Goal: Navigation & Orientation: Find specific page/section

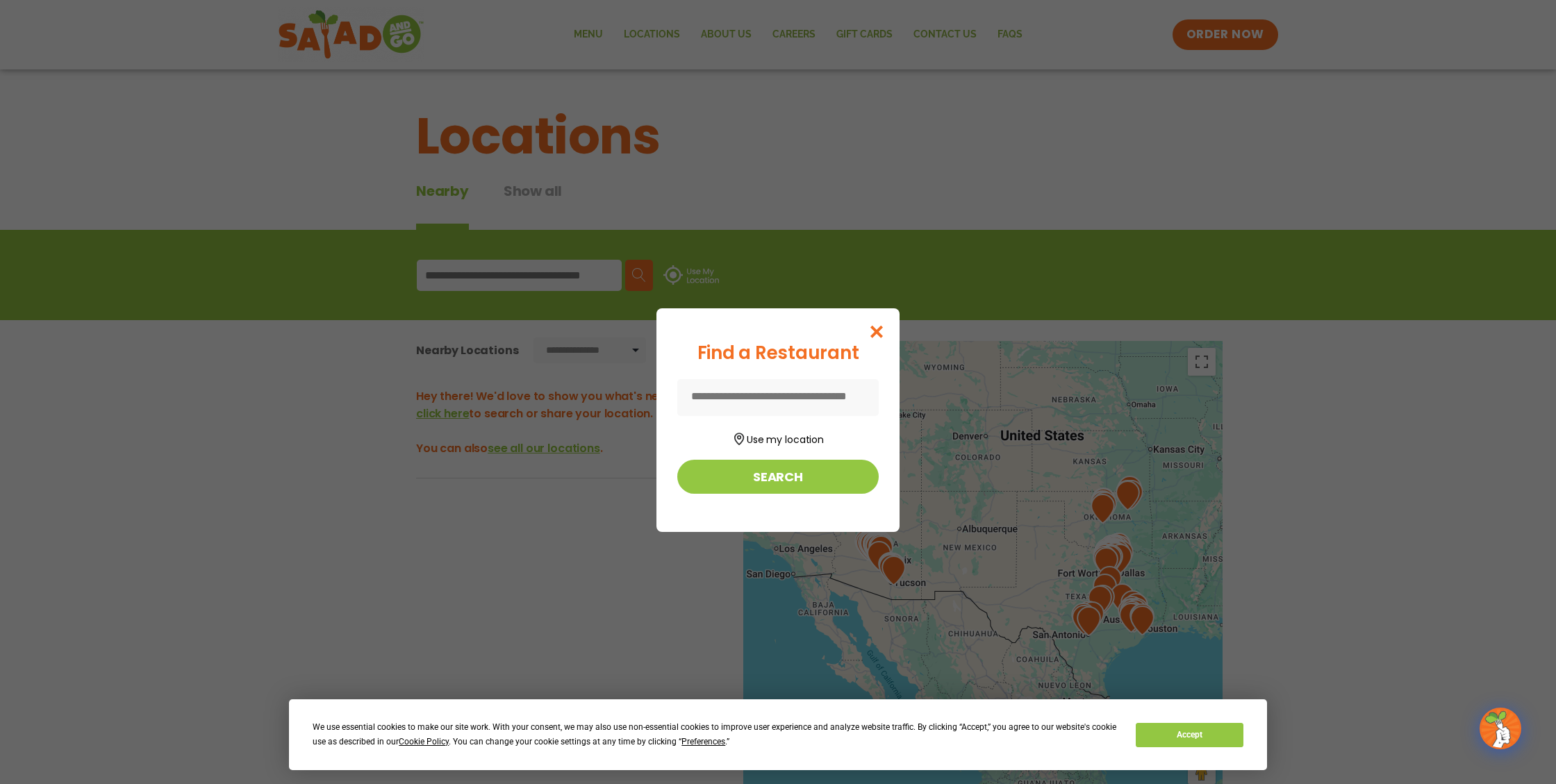
click at [784, 407] on input at bounding box center [778, 398] width 202 height 37
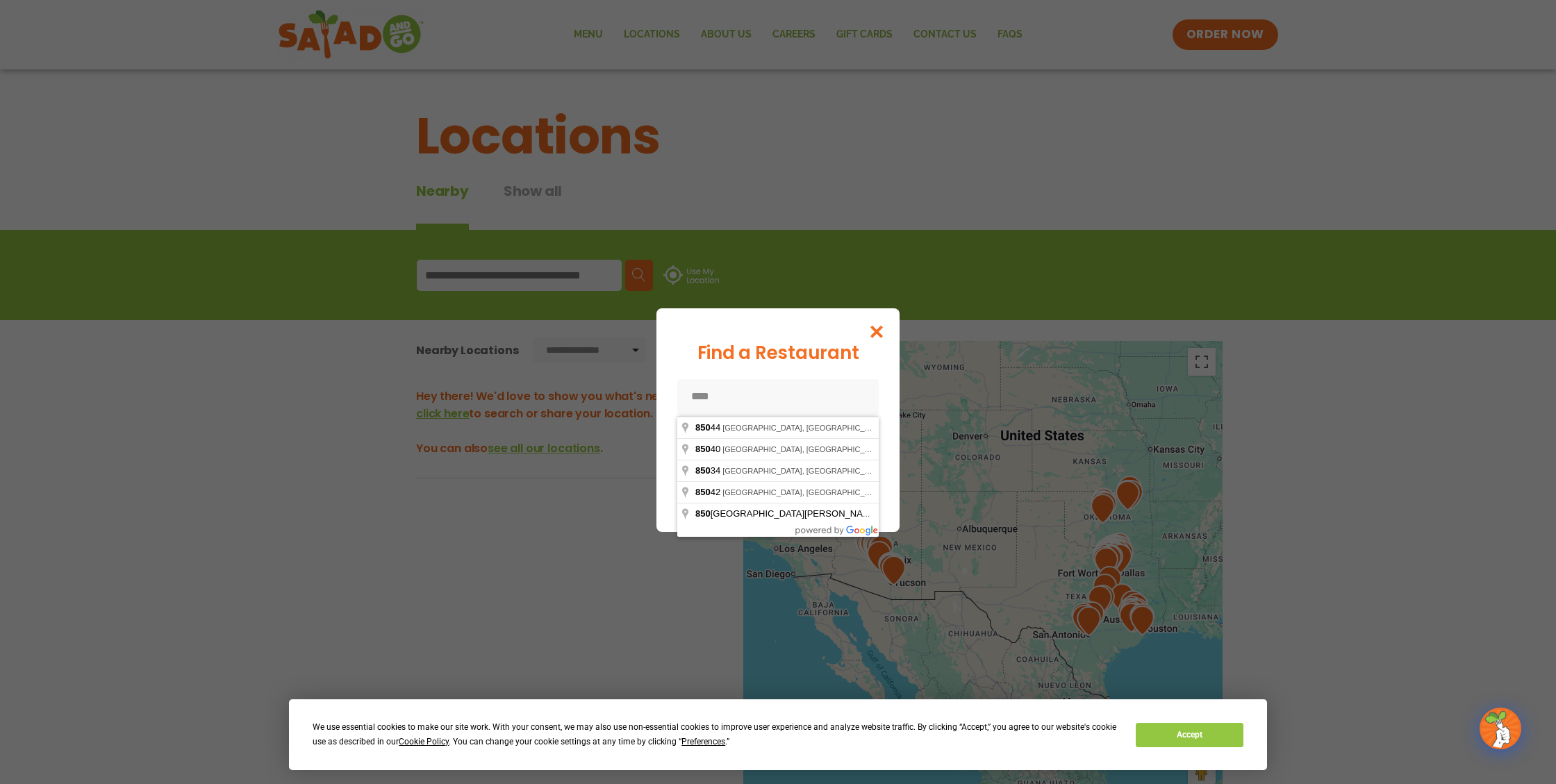
type input "*****"
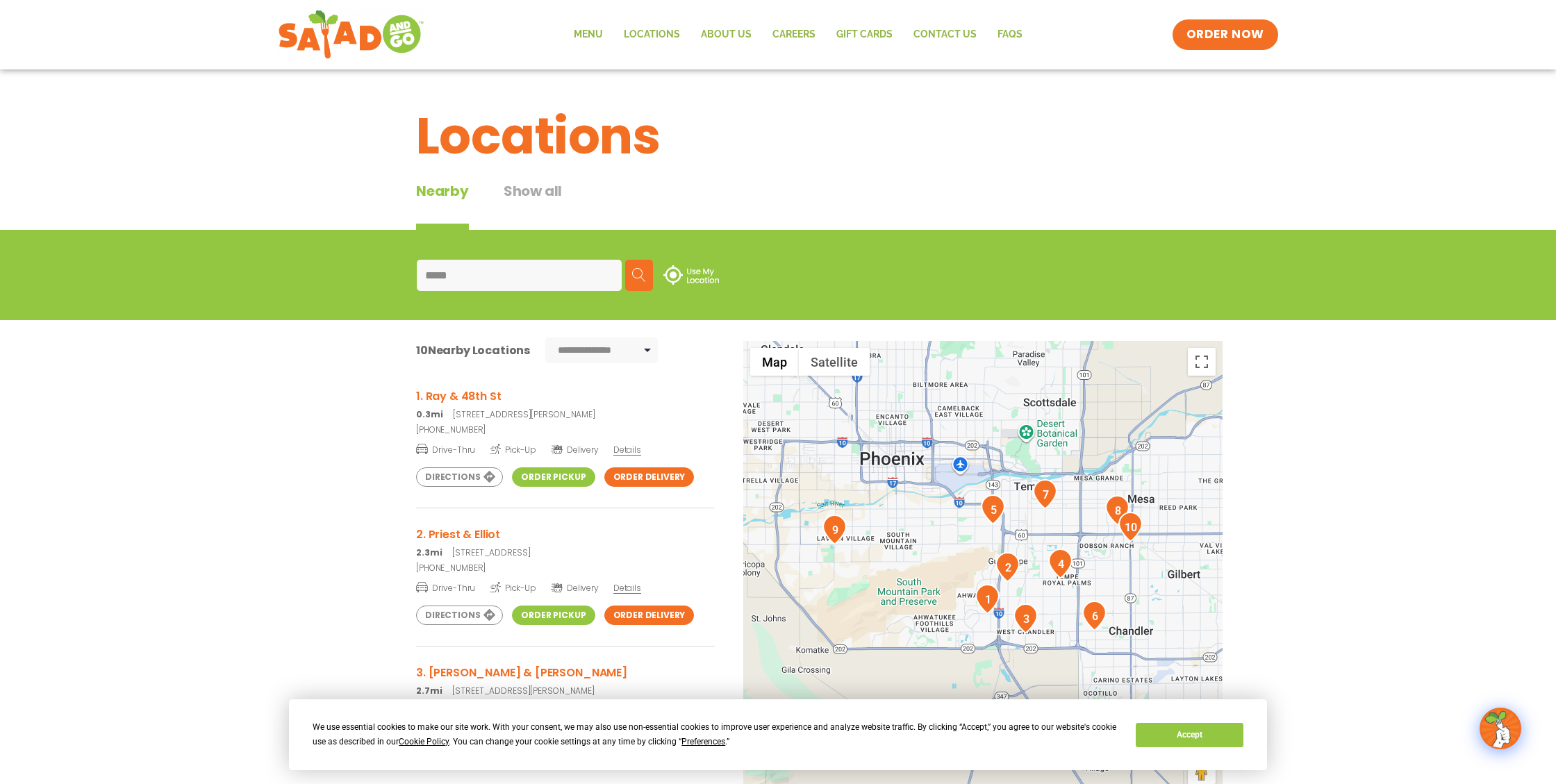
click at [986, 599] on img "1" at bounding box center [987, 599] width 24 height 30
click at [485, 394] on h3 "1. Ray & 48th St" at bounding box center [566, 396] width 299 height 18
